Goal: Book appointment/travel/reservation

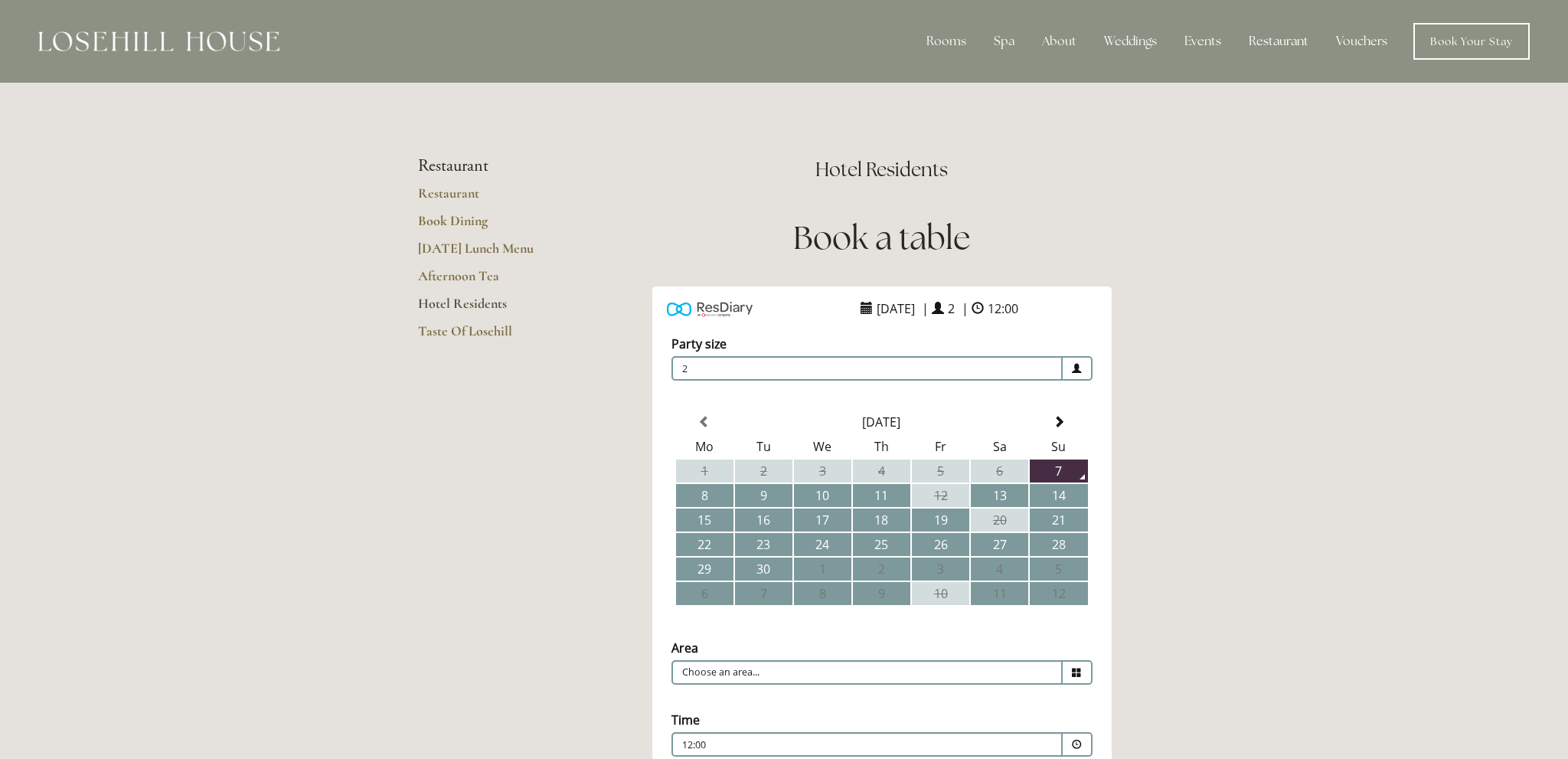
click at [460, 684] on main "Restaurant Restaurant Book Dining [DATE] Lunch Menu Afternoon Tea Hotel Residen…" at bounding box center [784, 613] width 781 height 1060
click at [883, 491] on td "11" at bounding box center [882, 496] width 57 height 23
click at [1075, 669] on icon at bounding box center [1077, 673] width 10 height 10
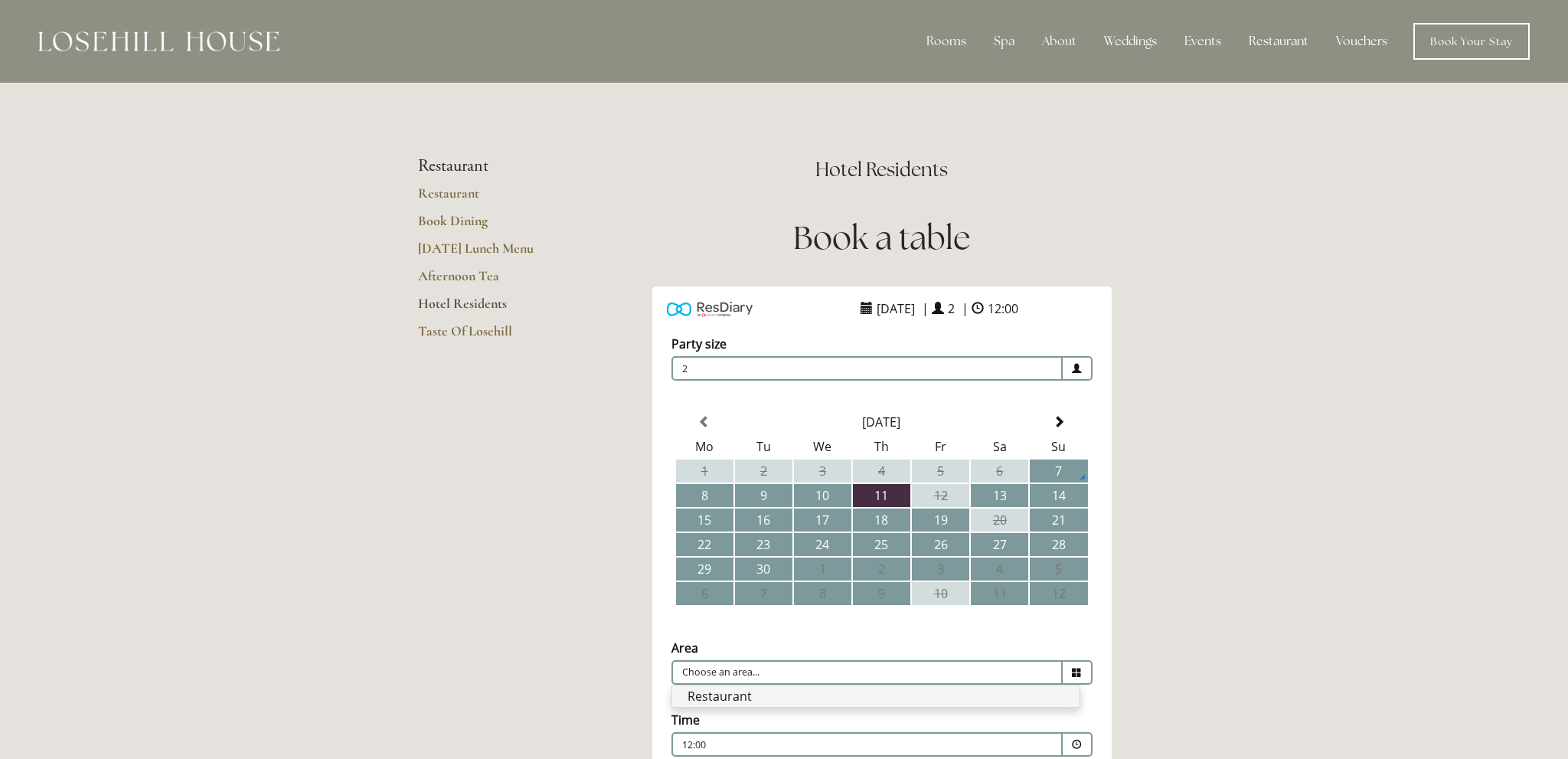
click at [725, 693] on li "Restaurant" at bounding box center [876, 696] width 408 height 22
type input "Restaurant"
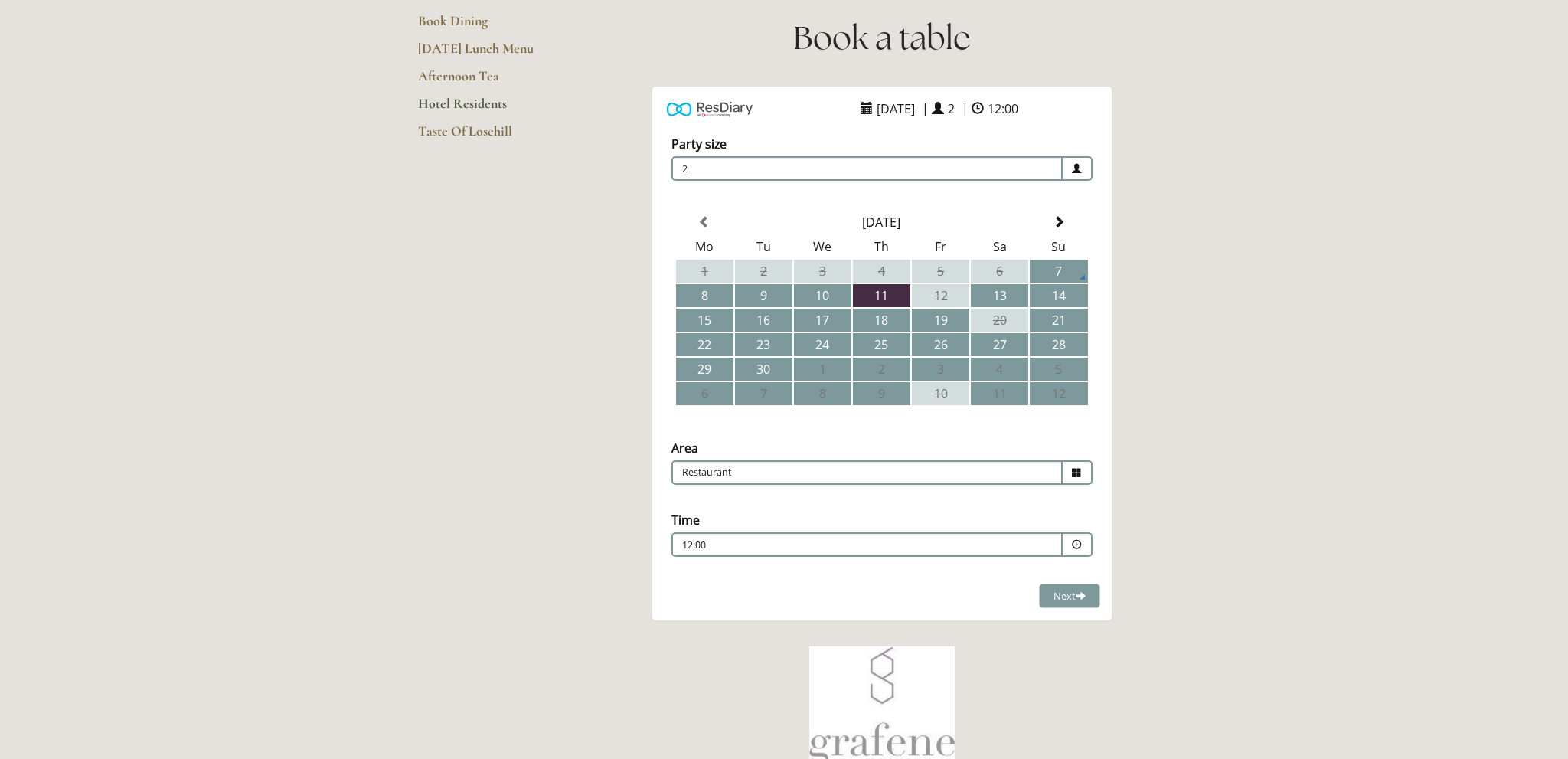
scroll to position [207, 0]
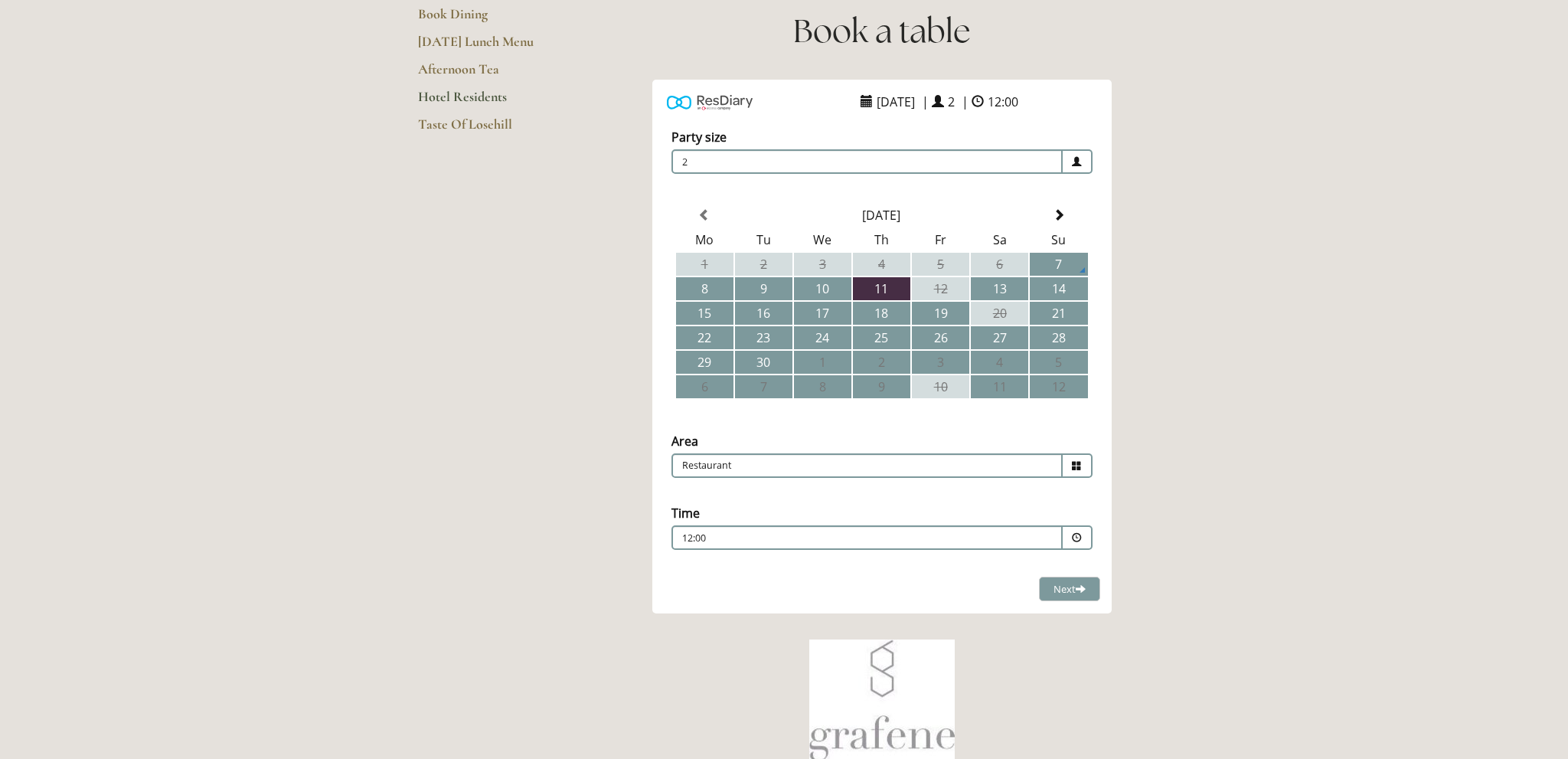
click at [1078, 535] on span at bounding box center [1077, 538] width 10 height 10
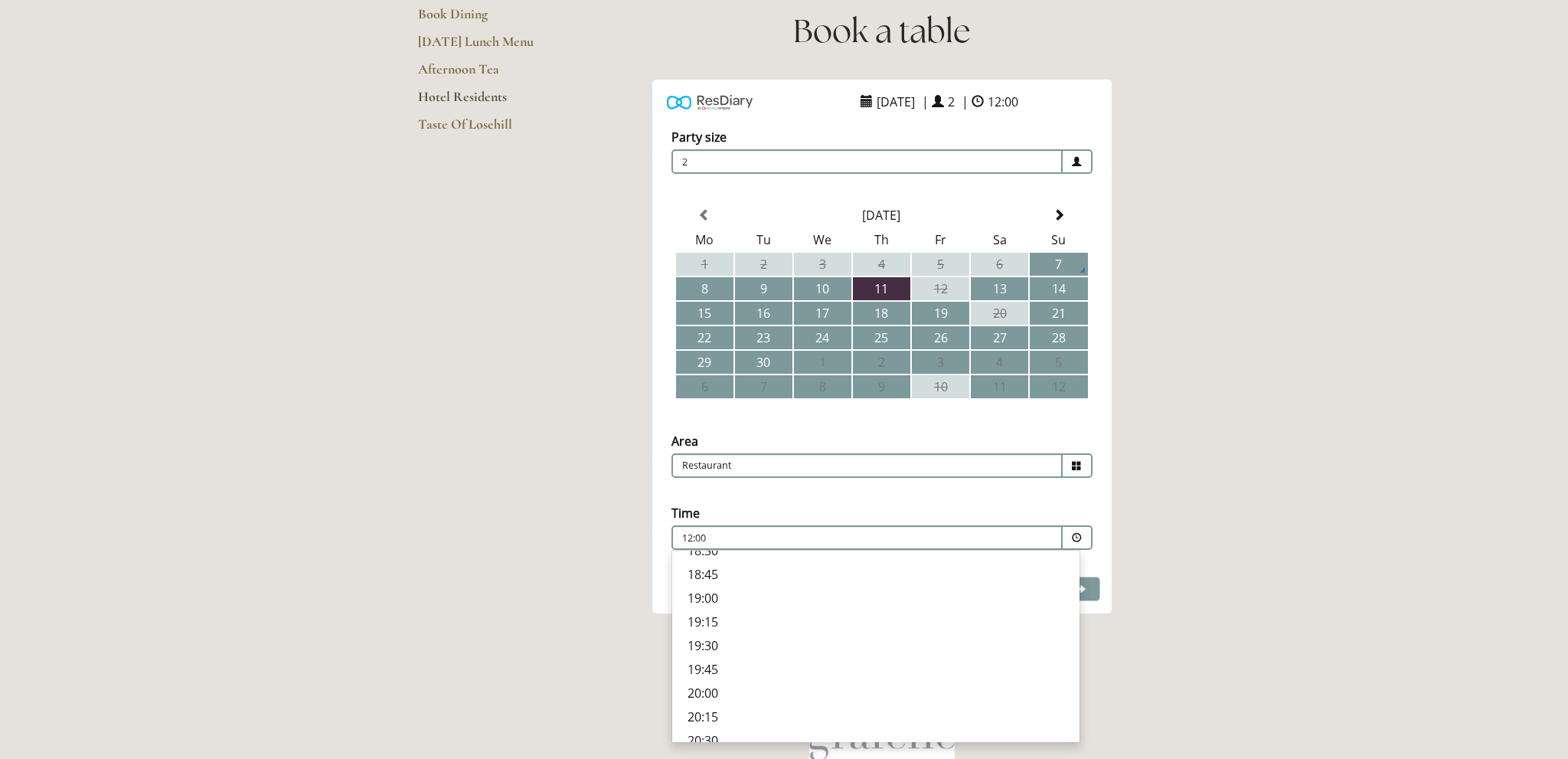
scroll to position [573, 0]
click at [713, 612] on p "19:15" at bounding box center [875, 620] width 377 height 17
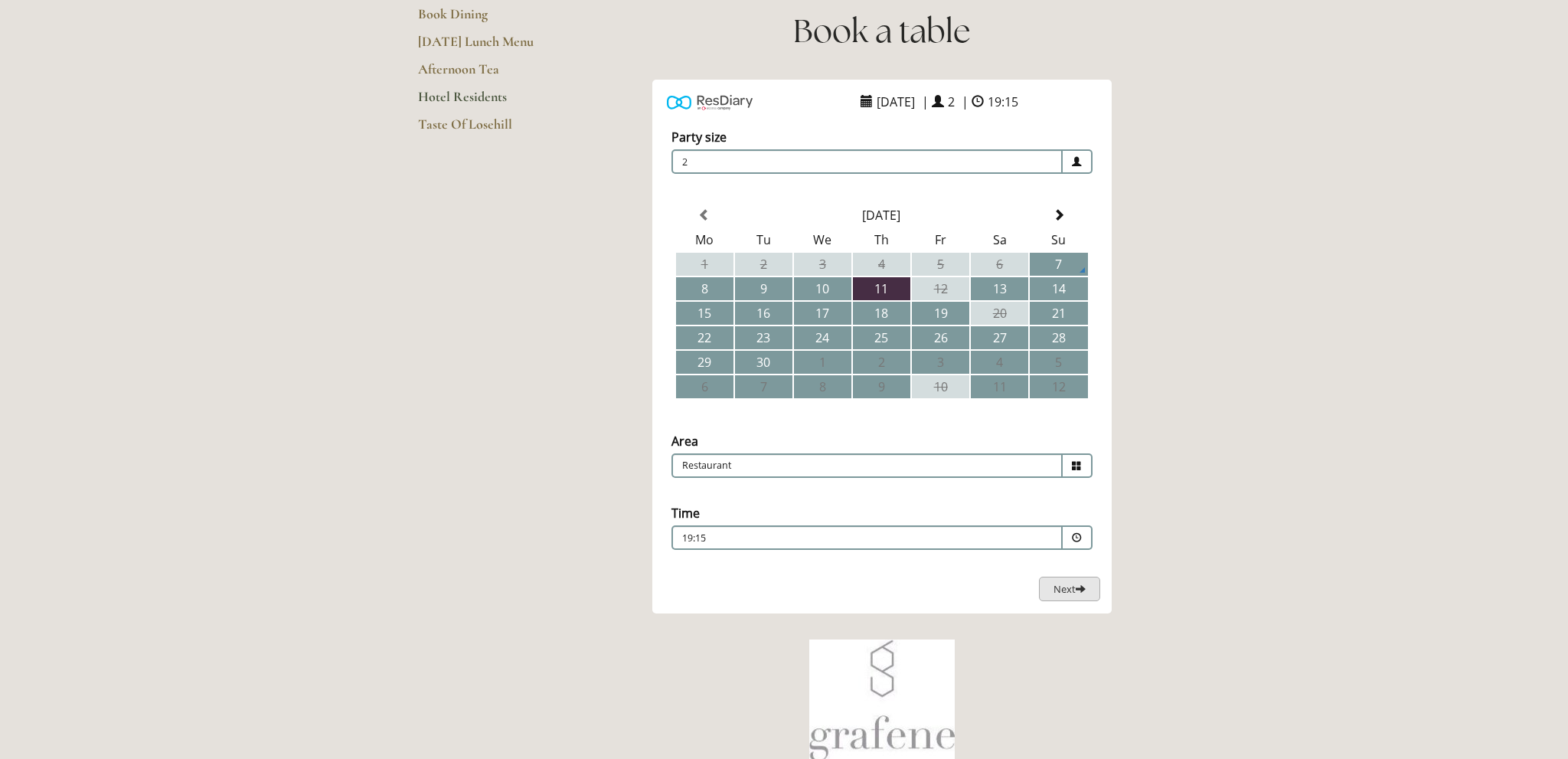
click at [1054, 584] on span "Next" at bounding box center [1070, 589] width 32 height 14
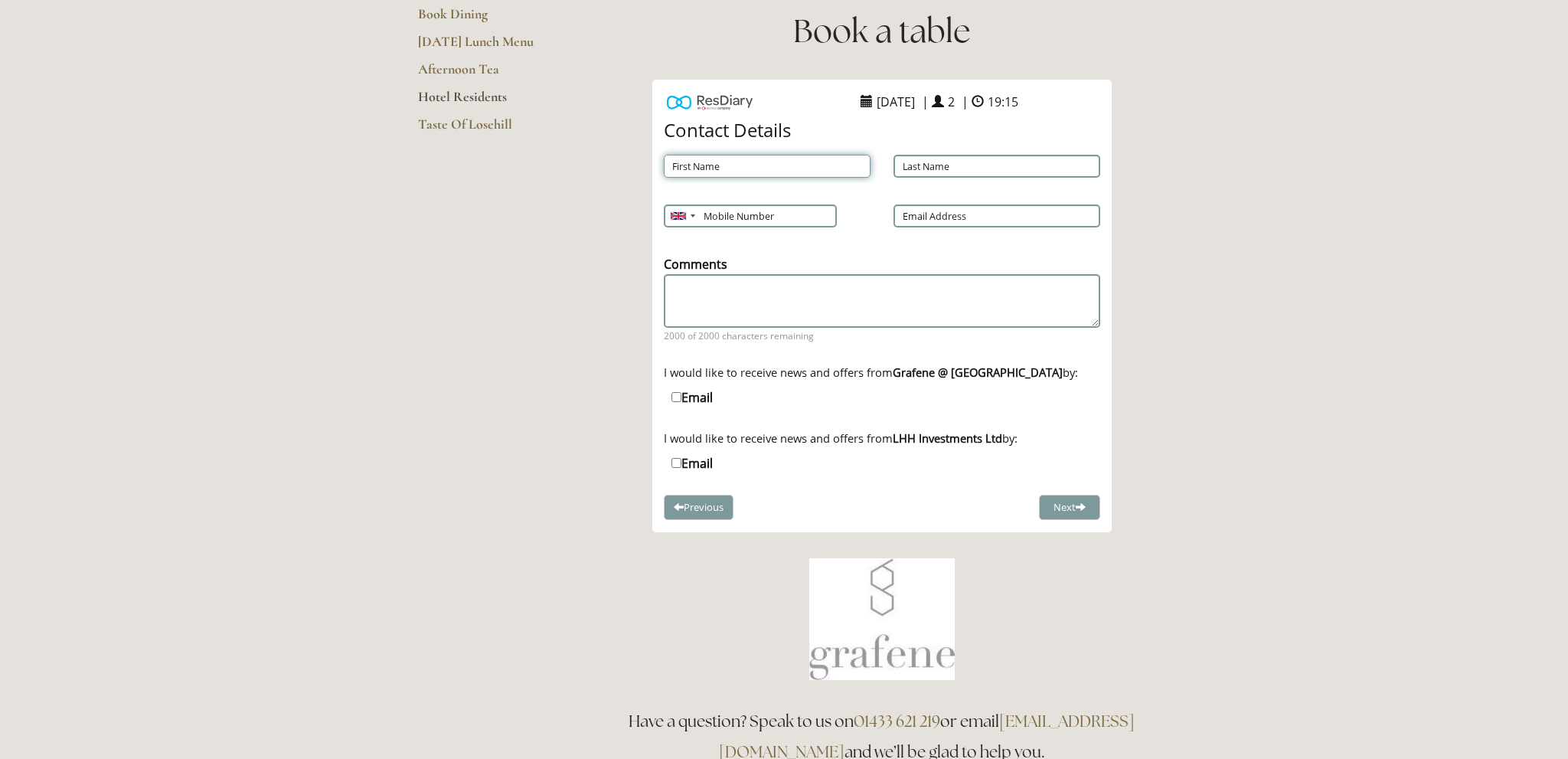
click at [675, 163] on input "First Name" at bounding box center [767, 166] width 206 height 23
type input "[PERSON_NAME]"
click at [938, 164] on input "Last Name" at bounding box center [997, 166] width 206 height 23
type input "Grange"
click at [922, 215] on input "Email Address" at bounding box center [997, 216] width 206 height 23
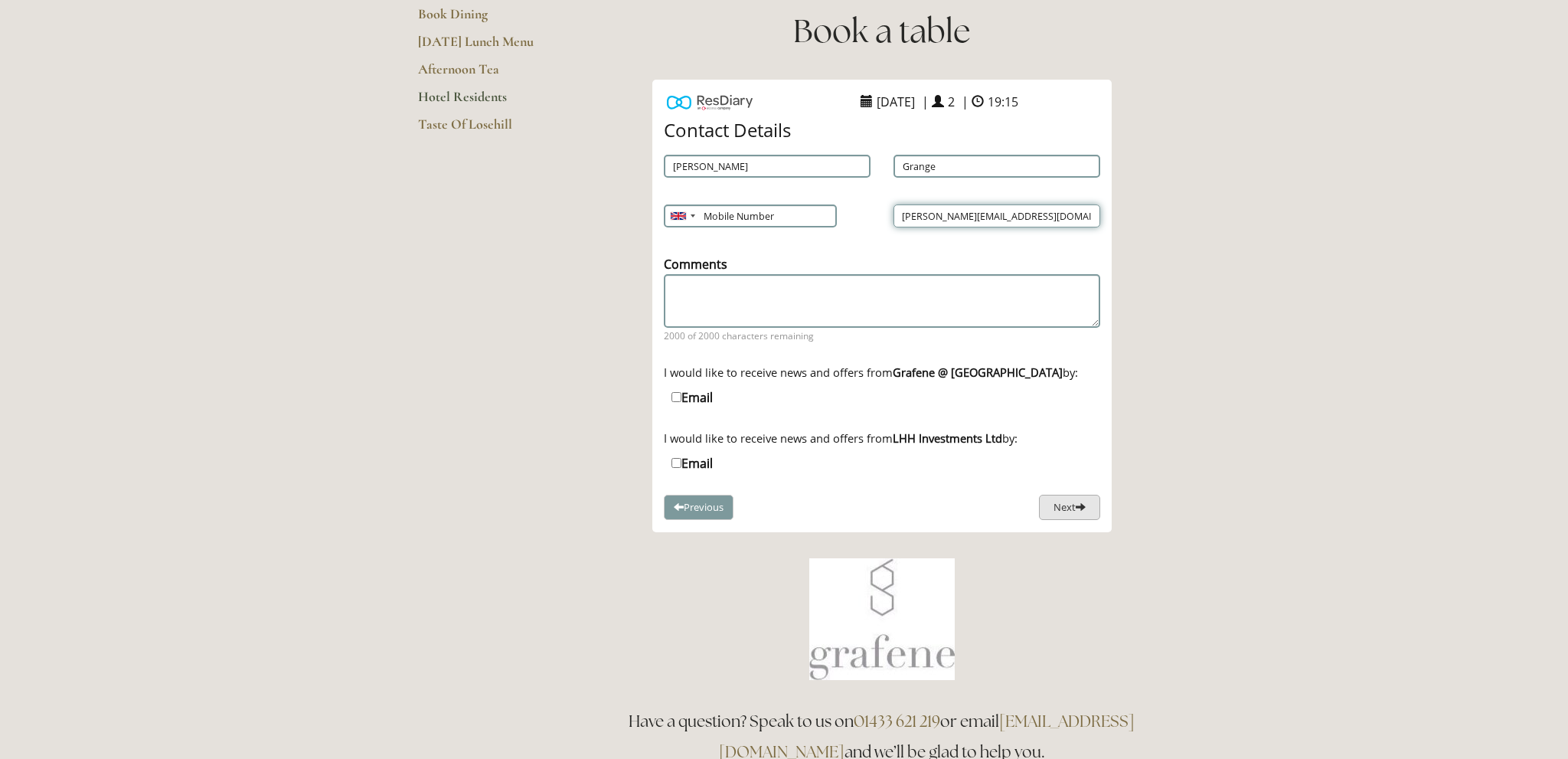
type input "[PERSON_NAME][EMAIL_ADDRESS][DOMAIN_NAME]"
click at [1063, 504] on button "Next" at bounding box center [1070, 507] width 61 height 25
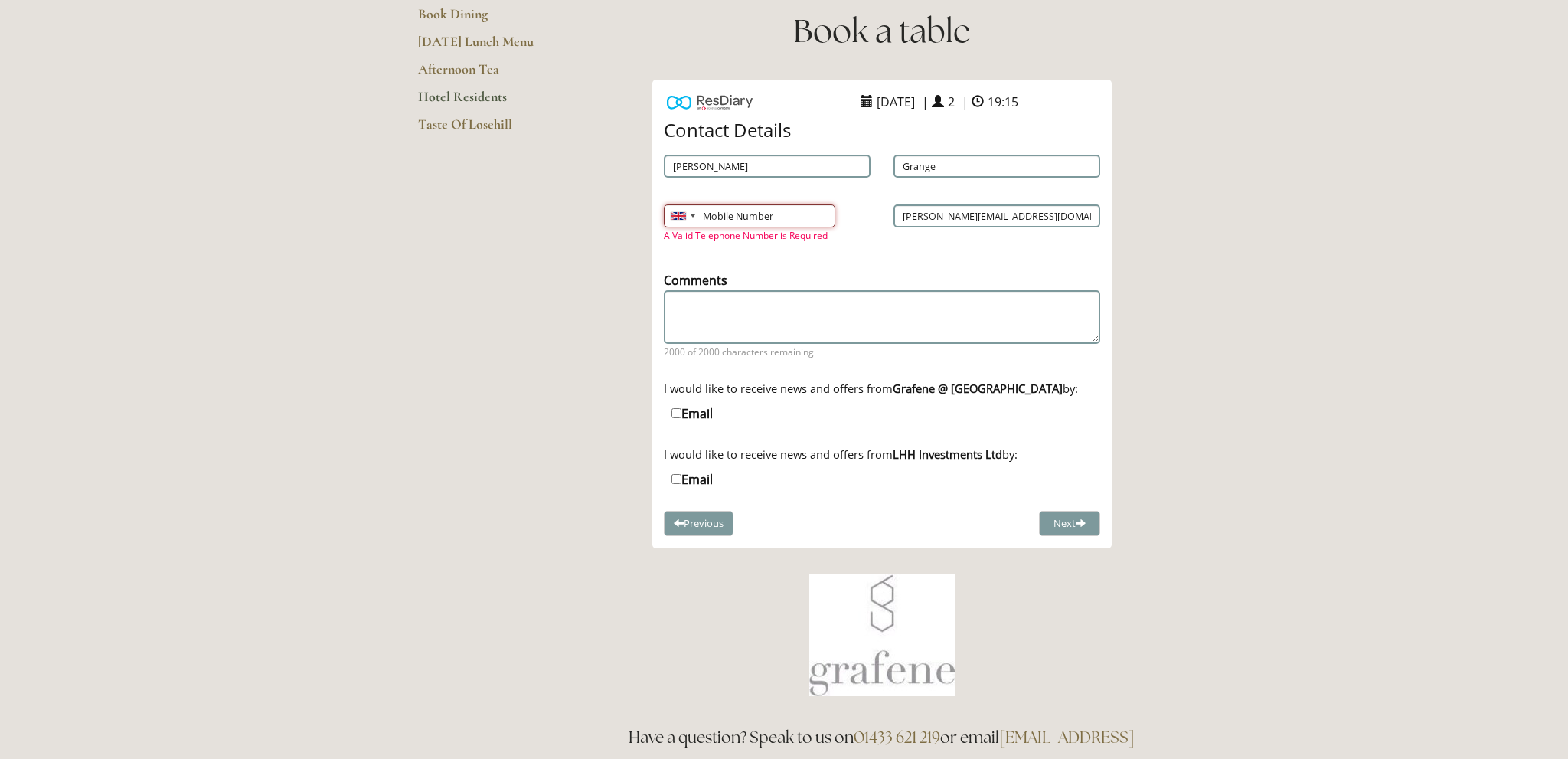
click at [706, 216] on input "Mobile Number" at bounding box center [749, 216] width 172 height 23
click at [689, 213] on div at bounding box center [682, 216] width 35 height 22
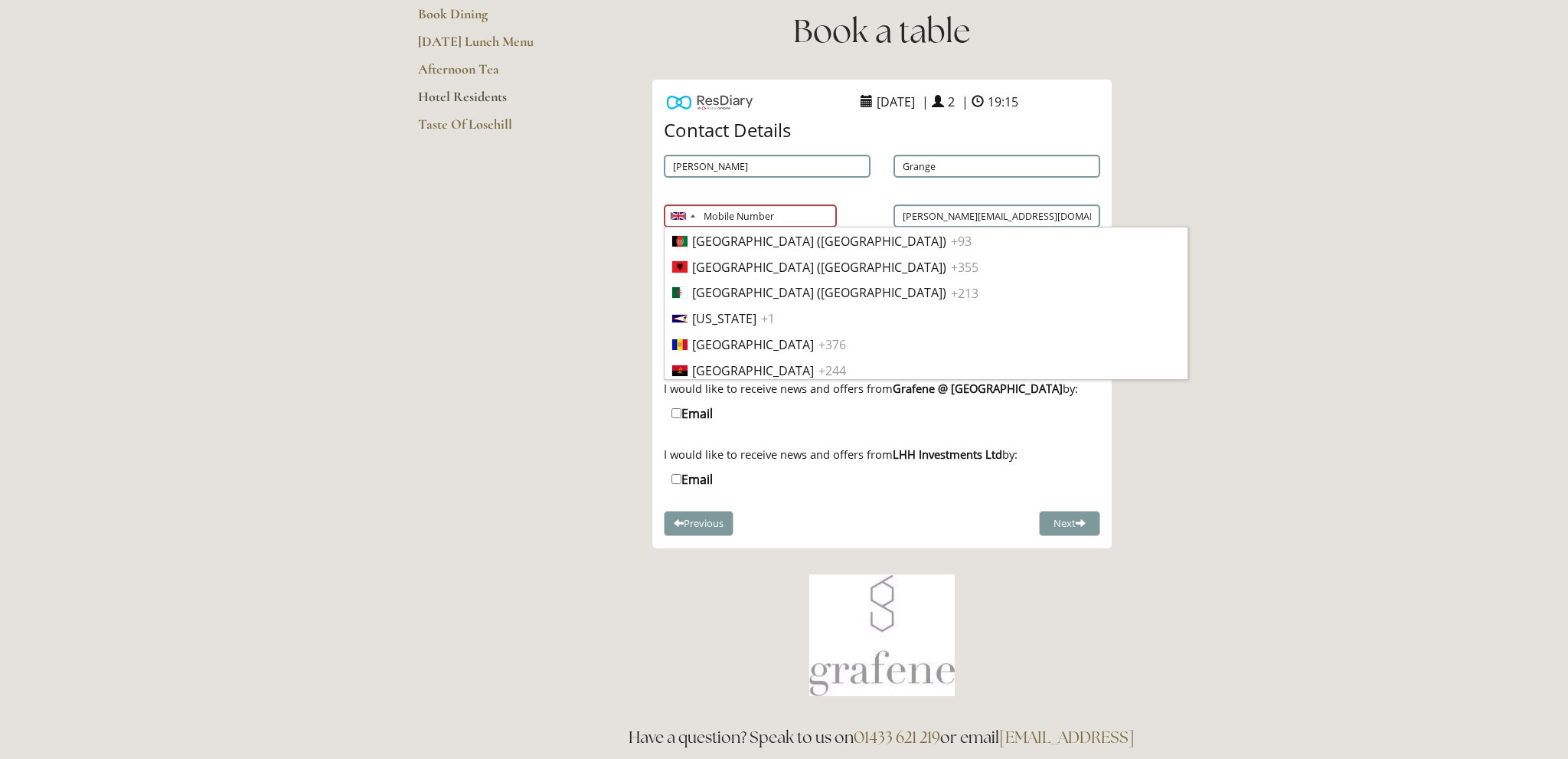
scroll to position [5788, 0]
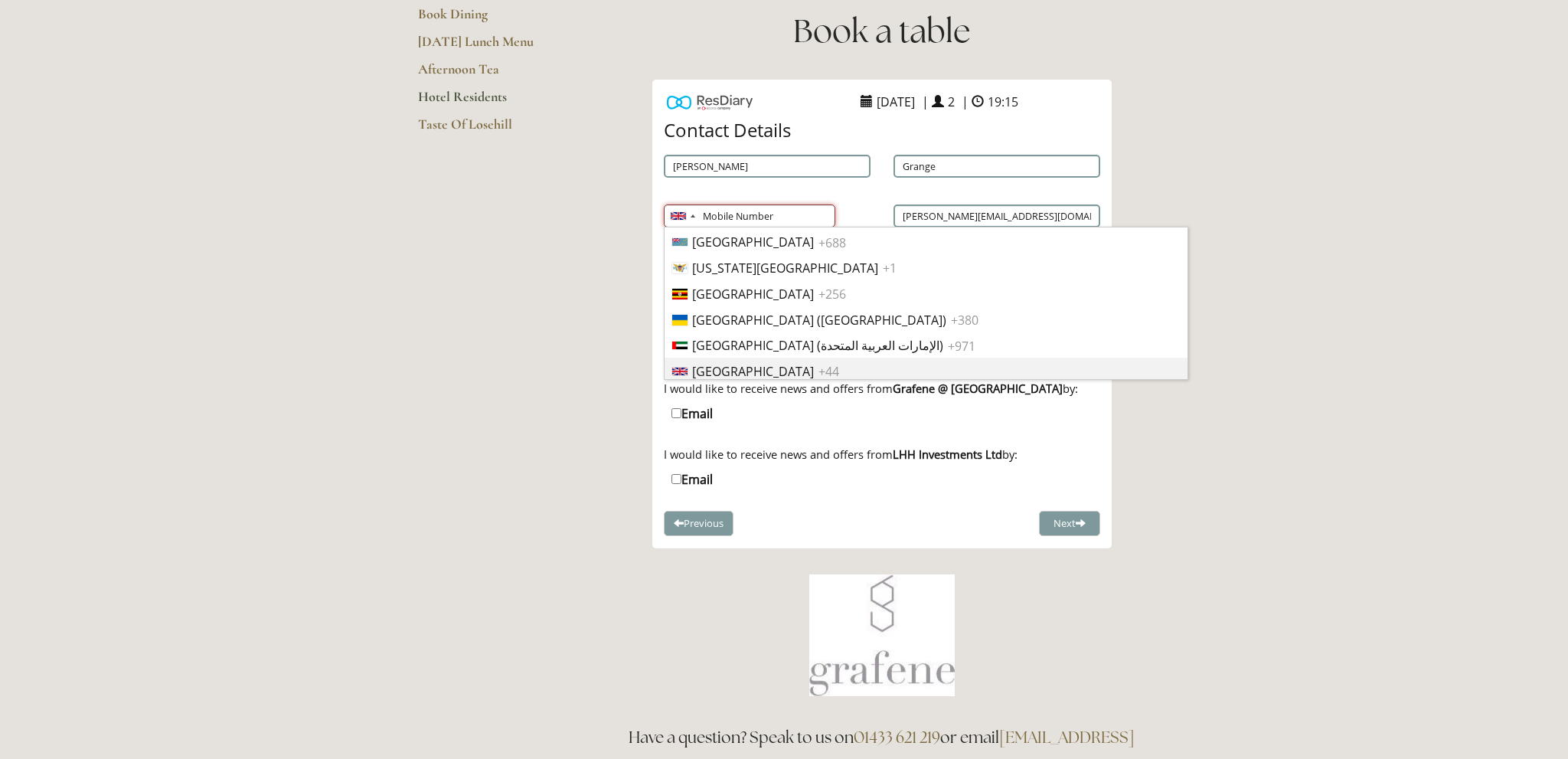
paste input "077420 45536"
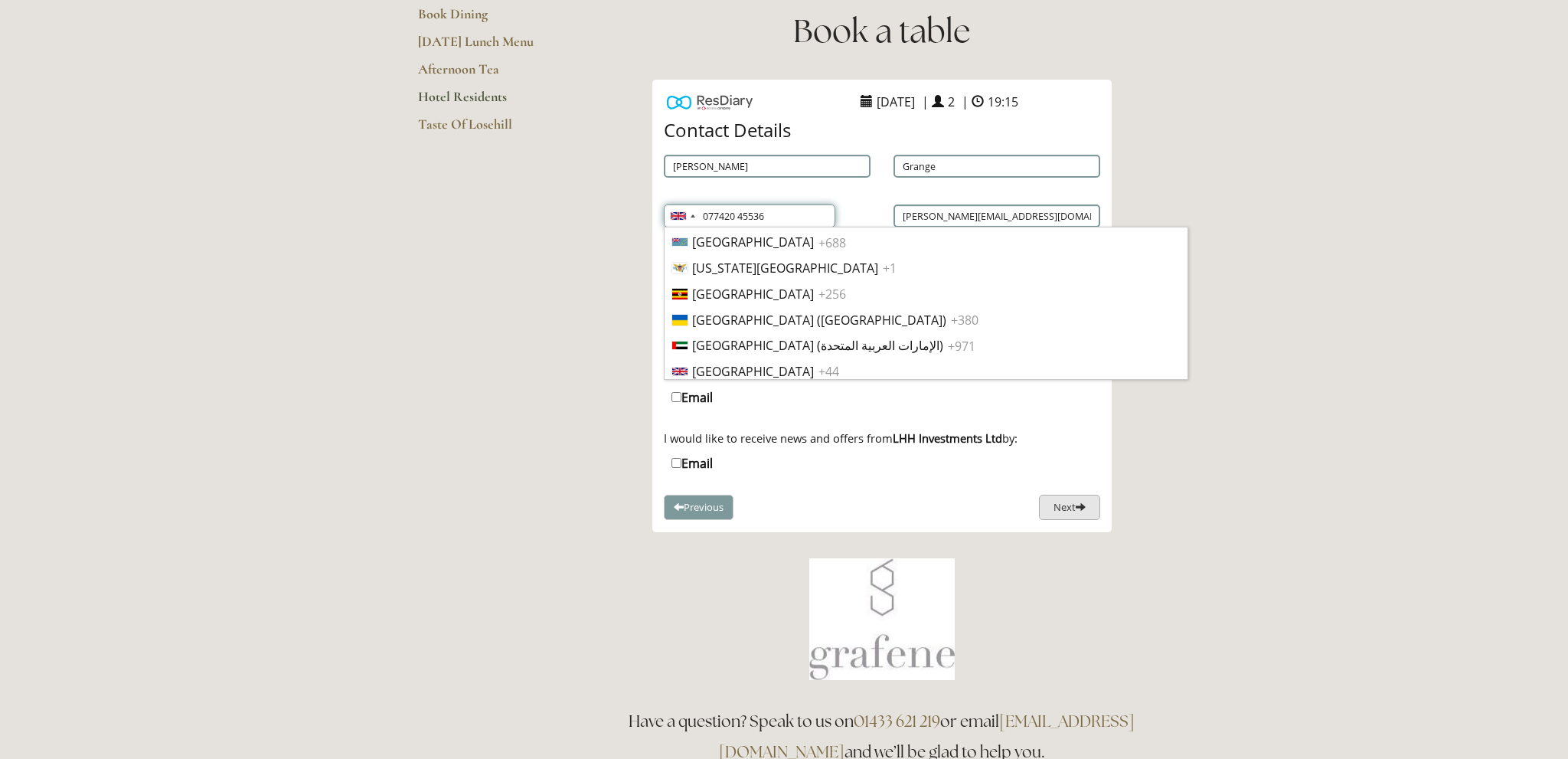
type input "077420 45536"
click at [1053, 504] on button "Next" at bounding box center [1070, 507] width 61 height 25
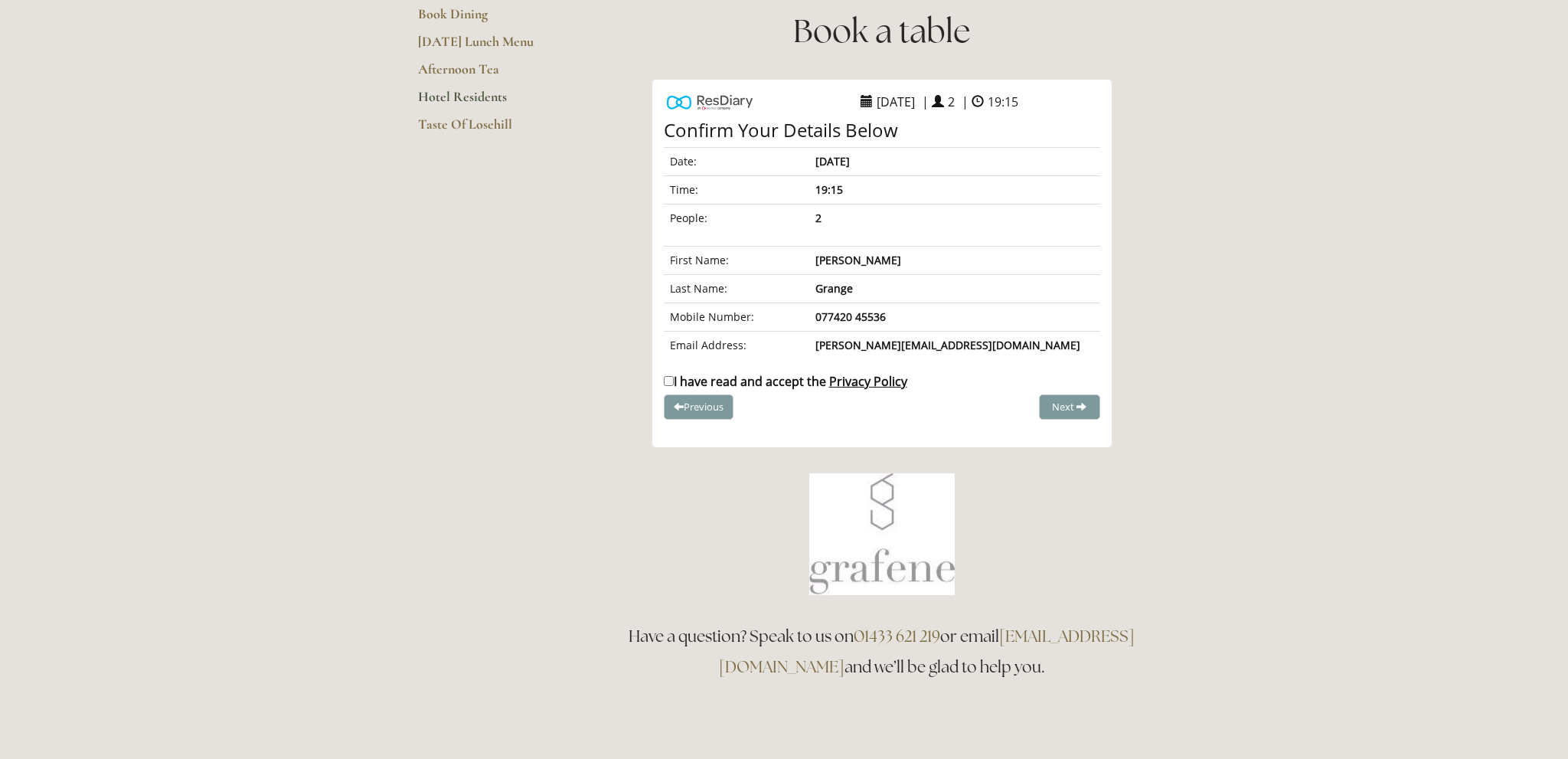
click at [673, 377] on input "I have read and accept the Privacy Policy" at bounding box center [668, 381] width 10 height 10
checkbox input "true"
click at [1026, 401] on span "Complete Booking" at bounding box center [1036, 407] width 84 height 14
